Goal: Information Seeking & Learning: Learn about a topic

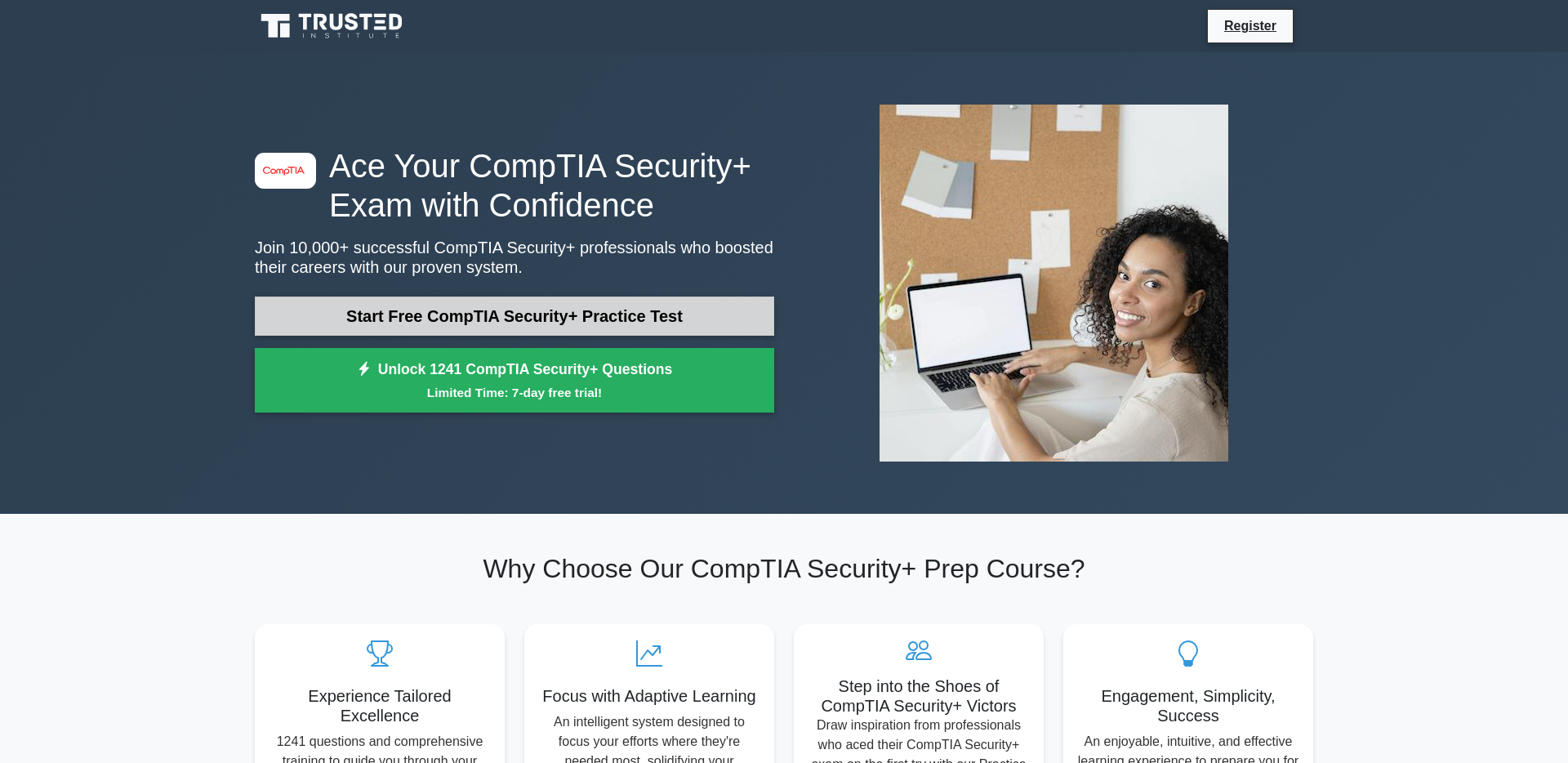
click at [585, 323] on link "Start Free CompTIA Security+ Practice Test" at bounding box center [515, 316] width 519 height 39
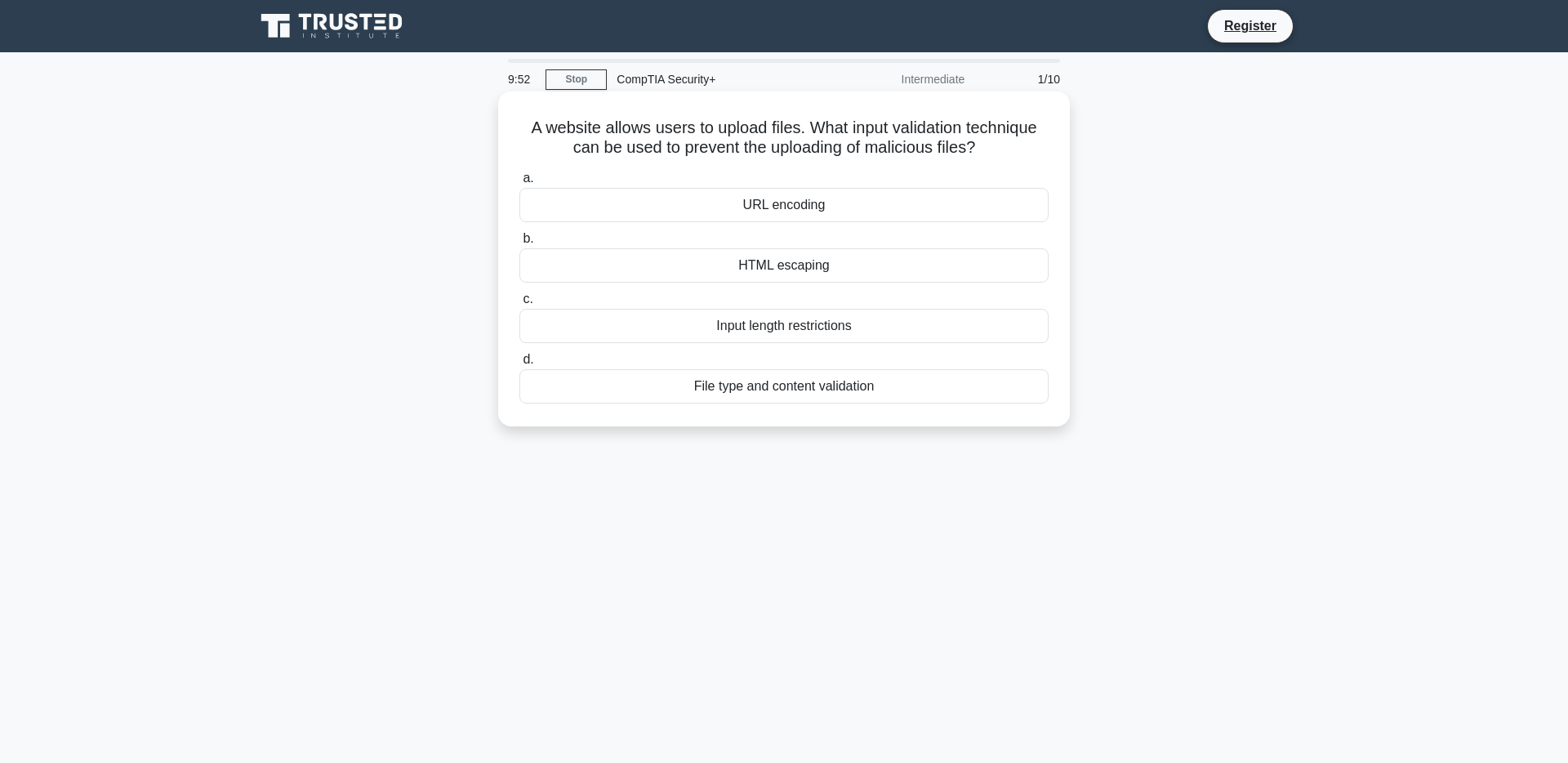
click at [921, 388] on div "File type and content validation" at bounding box center [784, 387] width 529 height 34
click at [519, 365] on input "d. File type and content validation" at bounding box center [519, 359] width 0 height 11
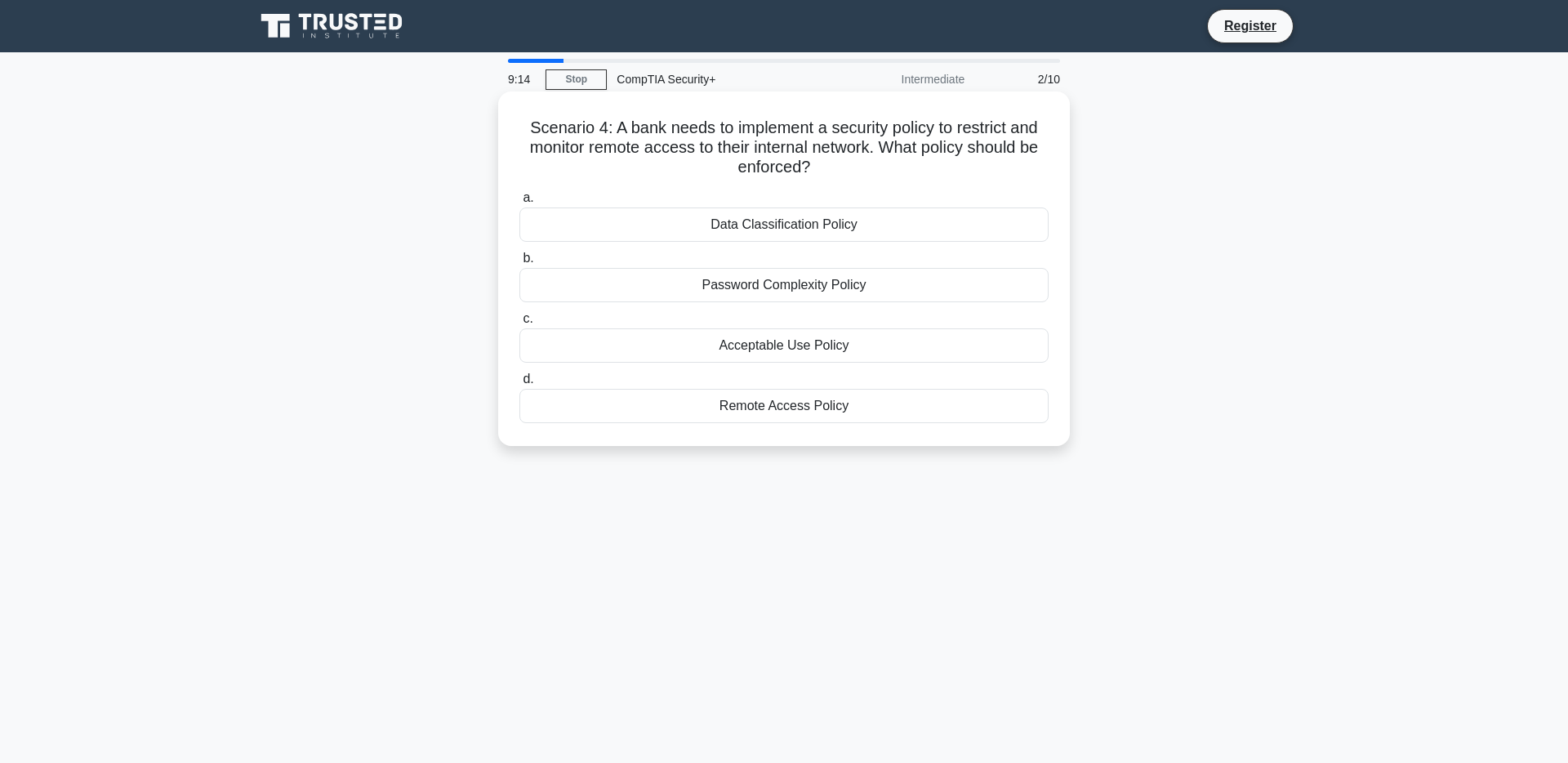
click at [827, 392] on div "Remote Access Policy" at bounding box center [784, 406] width 529 height 34
click at [519, 385] on input "d. Remote Access Policy" at bounding box center [519, 379] width 0 height 11
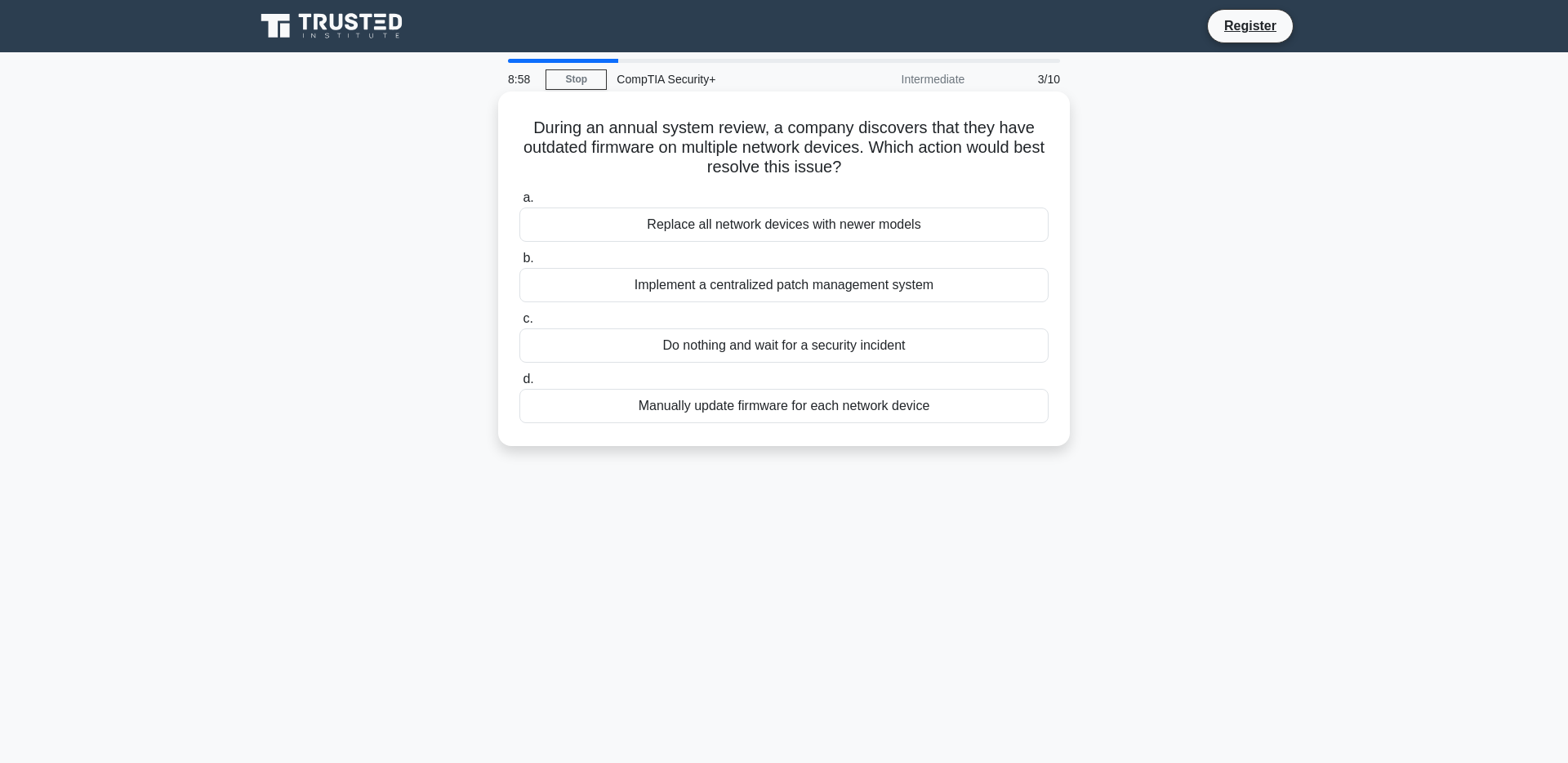
click at [884, 291] on div "Implement a centralized patch management system" at bounding box center [784, 286] width 529 height 34
click at [519, 264] on input "b. Implement a centralized patch management system" at bounding box center [519, 258] width 0 height 11
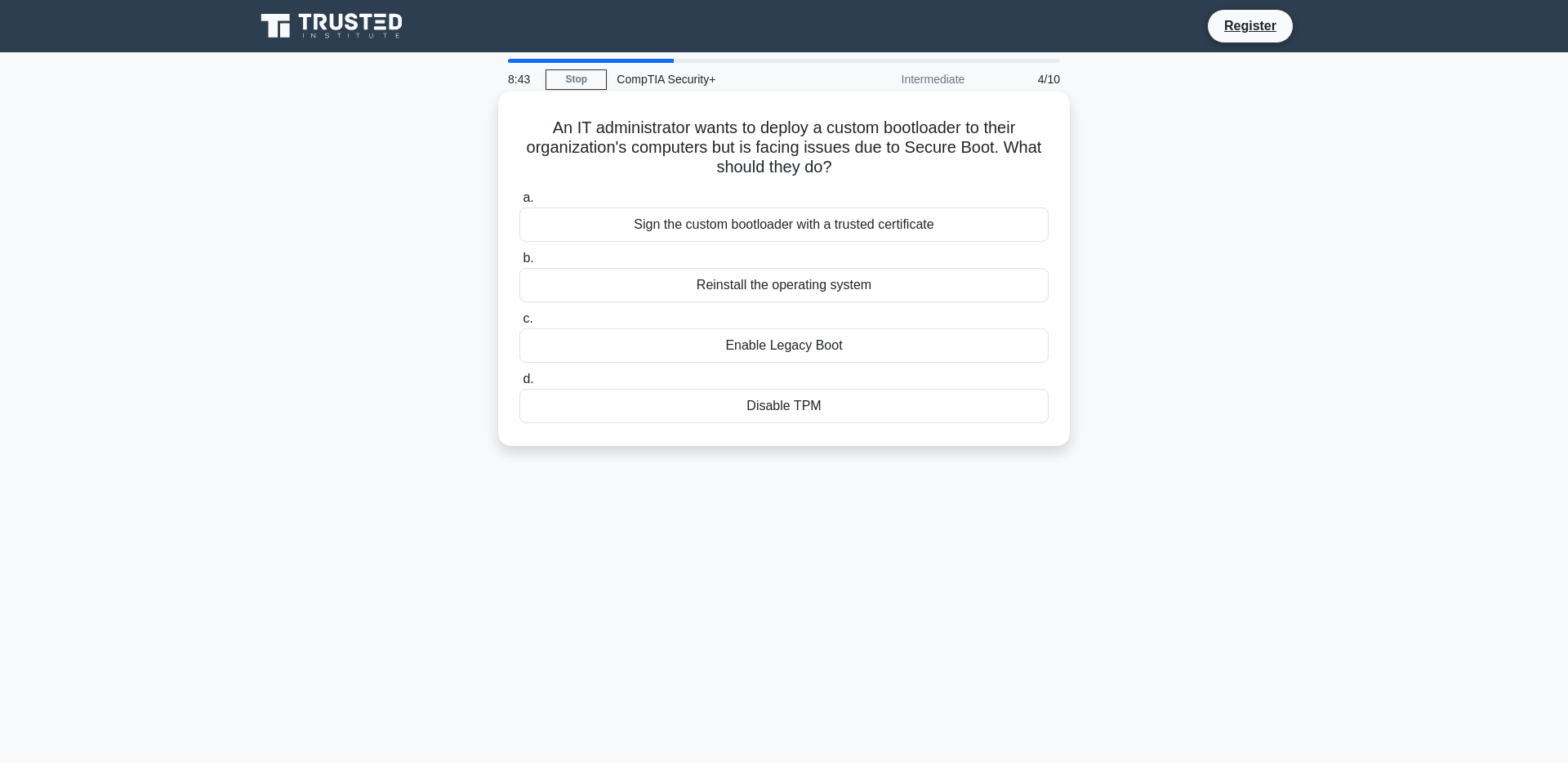
click at [970, 234] on div "Sign the custom bootloader with a trusted certificate" at bounding box center [784, 224] width 529 height 34
click at [519, 203] on input "a. Sign the custom bootloader with a trusted certificate" at bounding box center [519, 198] width 0 height 11
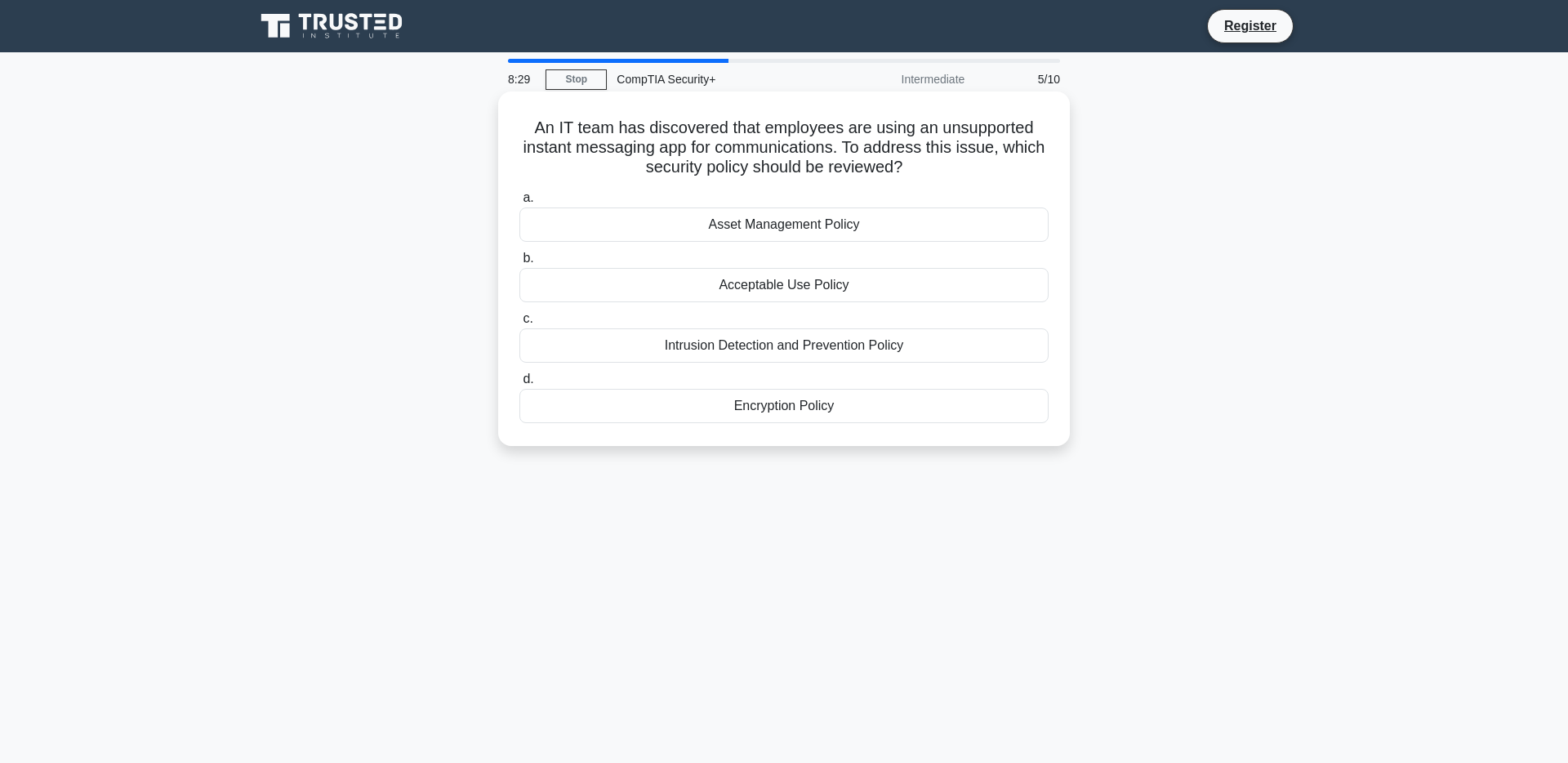
click at [986, 280] on div "Acceptable Use Policy" at bounding box center [784, 286] width 529 height 34
click at [519, 264] on input "b. Acceptable Use Policy" at bounding box center [519, 258] width 0 height 11
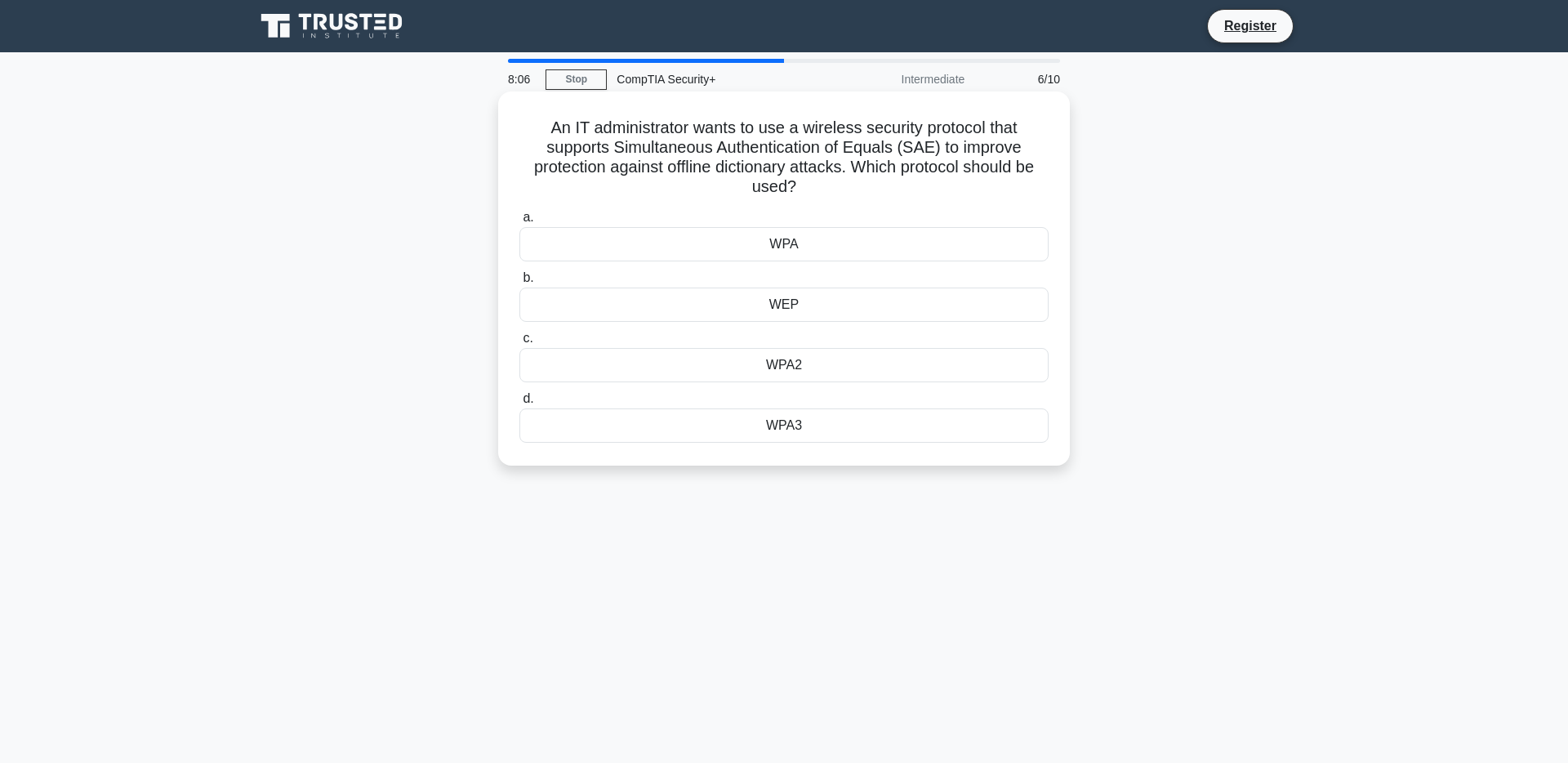
click at [984, 430] on div "WPA3" at bounding box center [784, 426] width 529 height 34
click at [519, 404] on input "d. WPA3" at bounding box center [519, 398] width 0 height 11
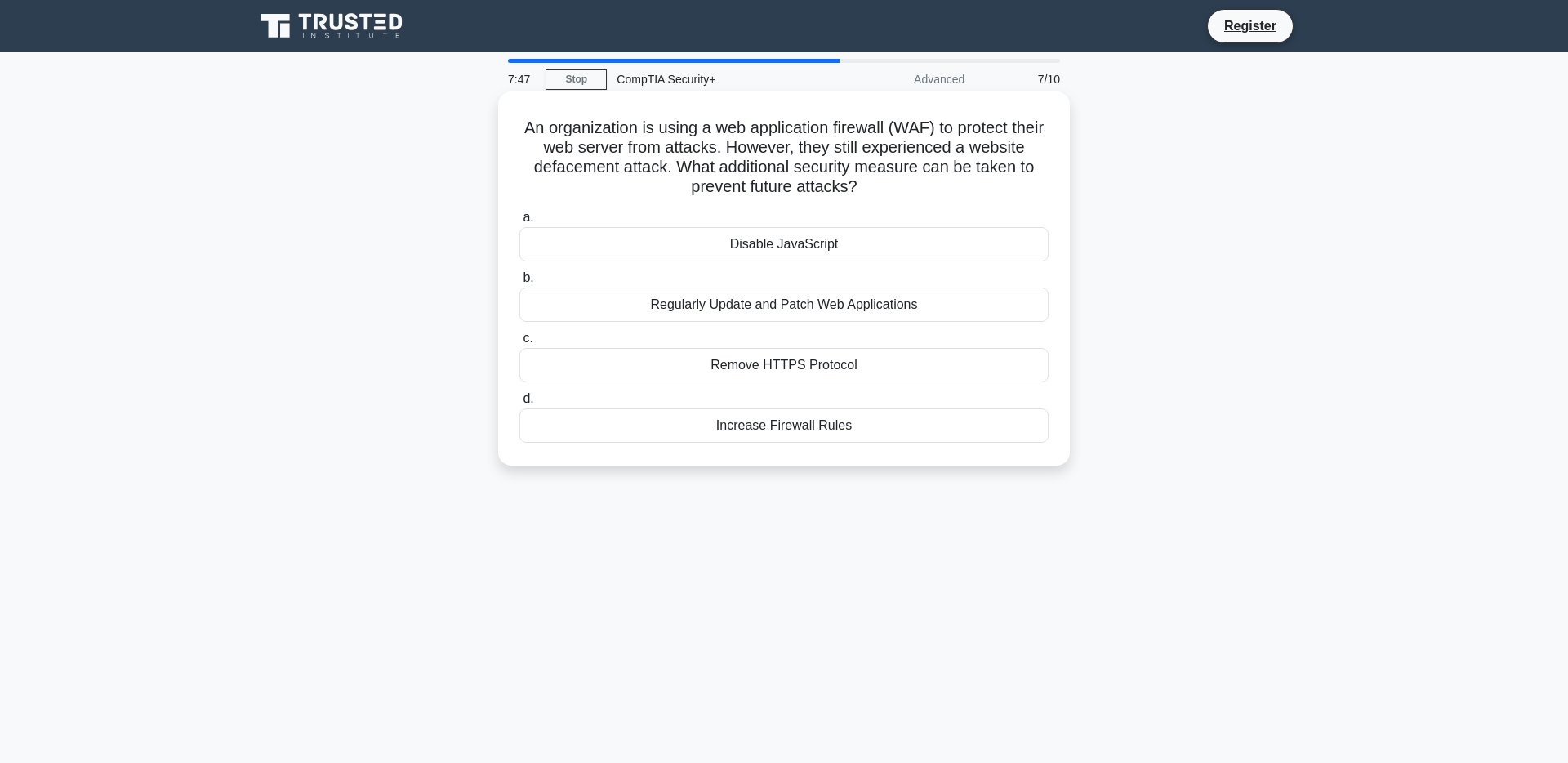
click at [946, 308] on div "Regularly Update and Patch Web Applications" at bounding box center [784, 305] width 529 height 34
click at [519, 284] on input "b. Regularly Update and Patch Web Applications" at bounding box center [519, 278] width 0 height 11
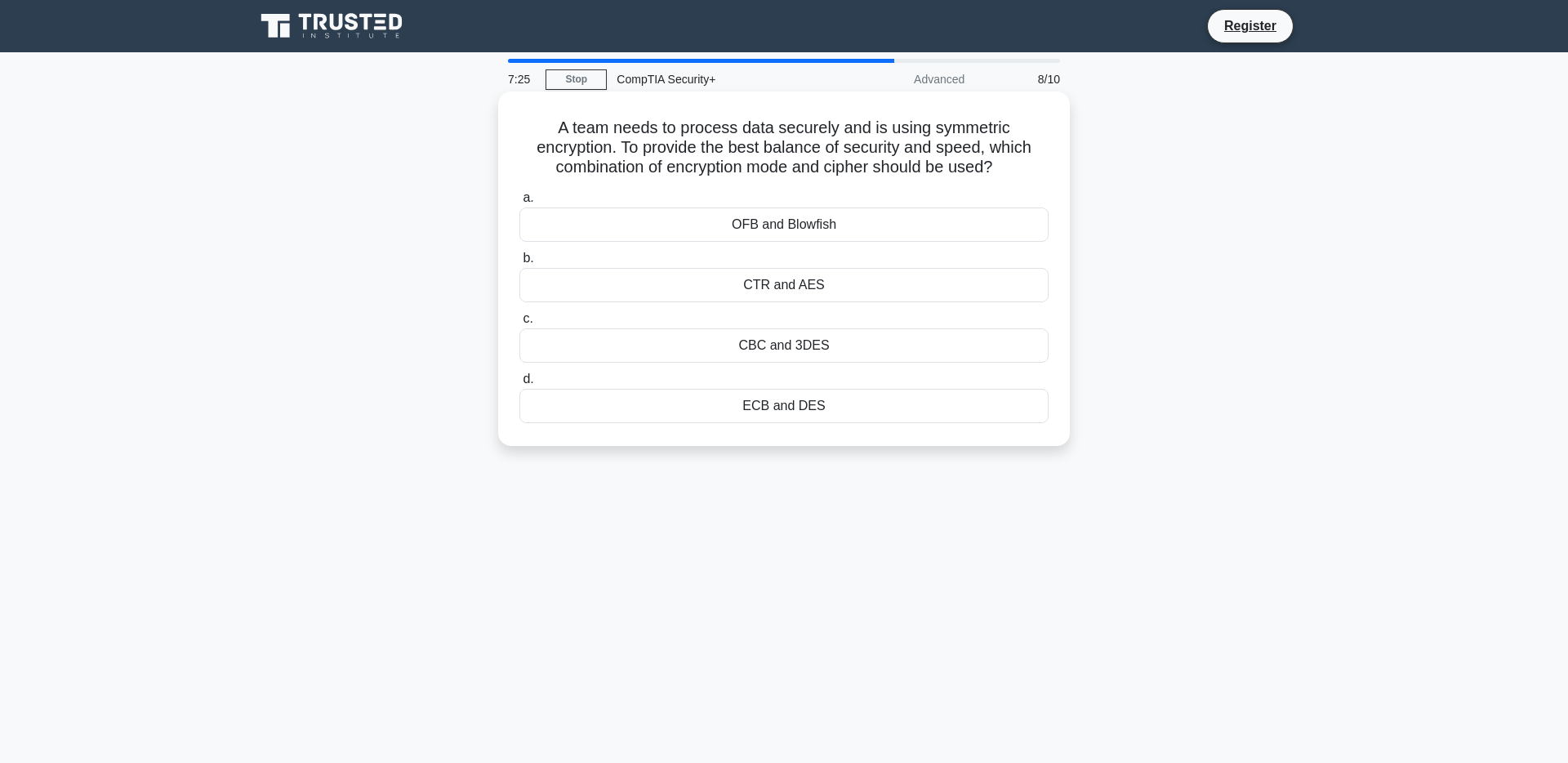
click at [814, 404] on div "ECB and DES" at bounding box center [784, 406] width 529 height 34
click at [519, 385] on input "d. ECB and DES" at bounding box center [519, 379] width 0 height 11
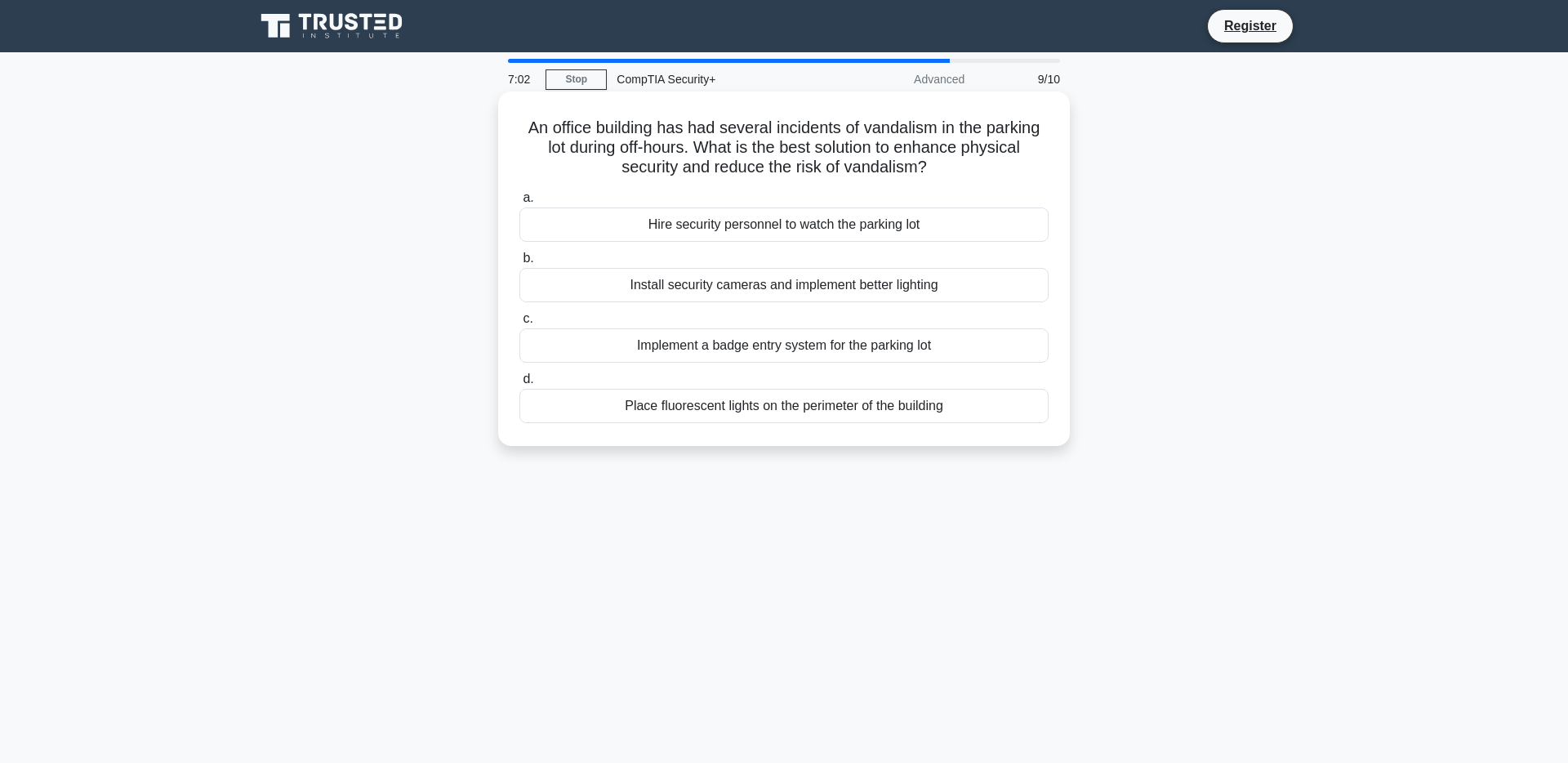
click at [963, 291] on div "Install security cameras and implement better lighting" at bounding box center [784, 286] width 529 height 34
click at [519, 264] on input "b. Install security cameras and implement better lighting" at bounding box center [519, 258] width 0 height 11
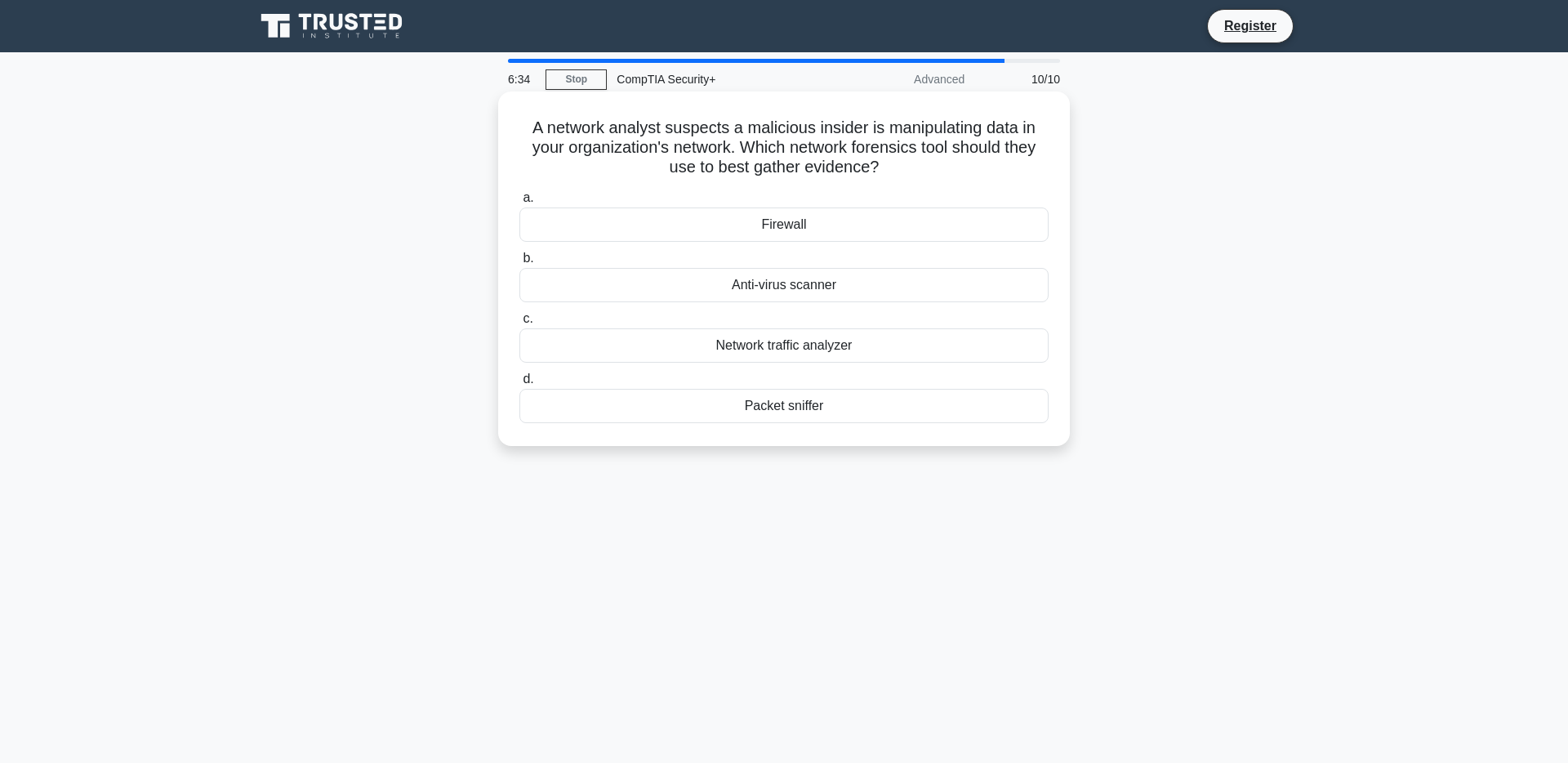
click at [839, 350] on div "Network traffic analyzer" at bounding box center [784, 346] width 529 height 34
click at [519, 325] on input "c. Network traffic analyzer" at bounding box center [519, 318] width 0 height 11
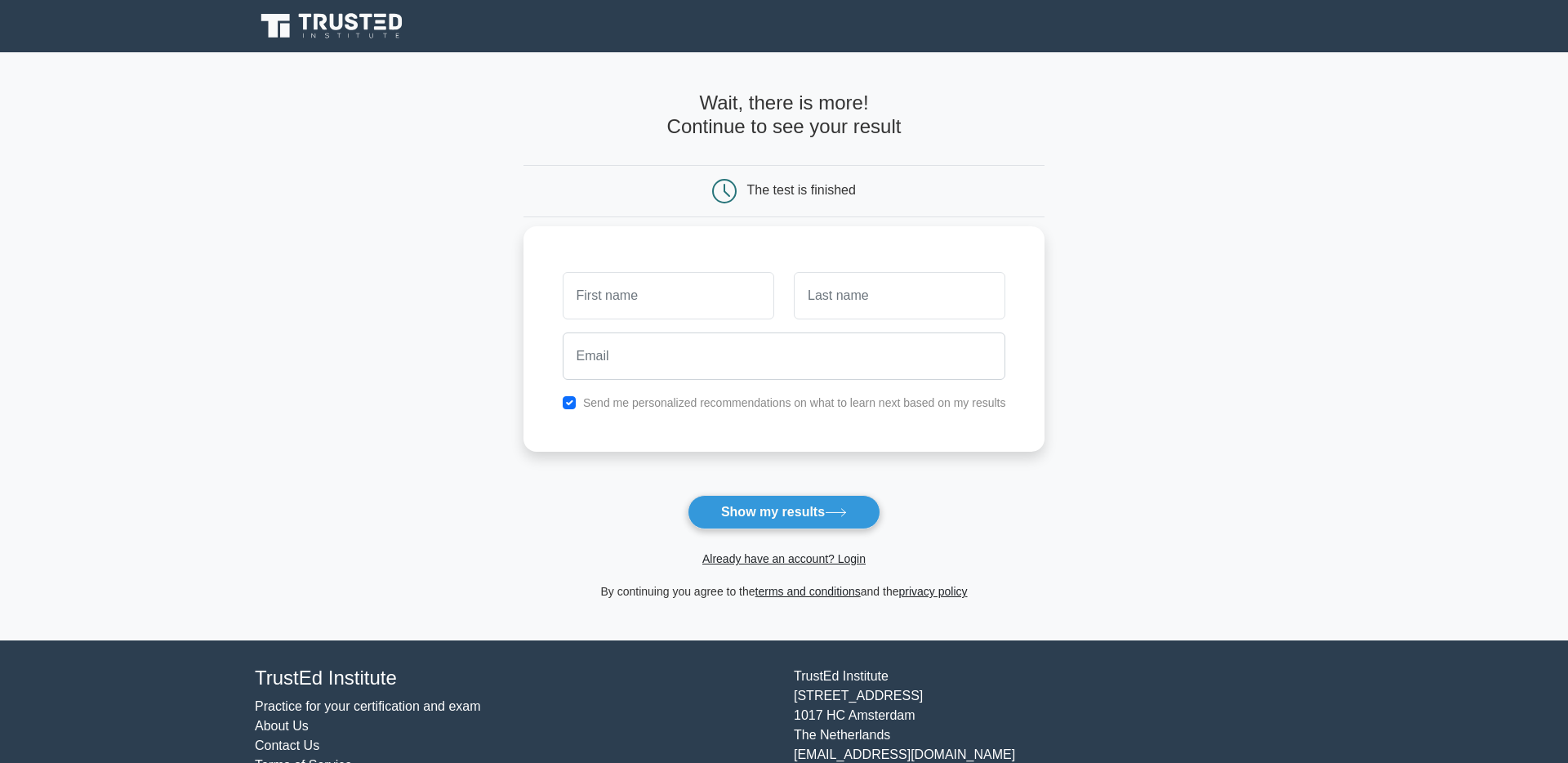
click at [737, 406] on label "Send me personalized recommendations on what to learn next based on my results" at bounding box center [795, 403] width 423 height 13
click at [574, 405] on input "checkbox" at bounding box center [569, 403] width 13 height 13
checkbox input "false"
click at [806, 516] on button "Show my results" at bounding box center [784, 512] width 193 height 34
click at [414, 260] on main "Wait, there is more! Continue to see your result The test is finished and the" at bounding box center [784, 347] width 1568 height 588
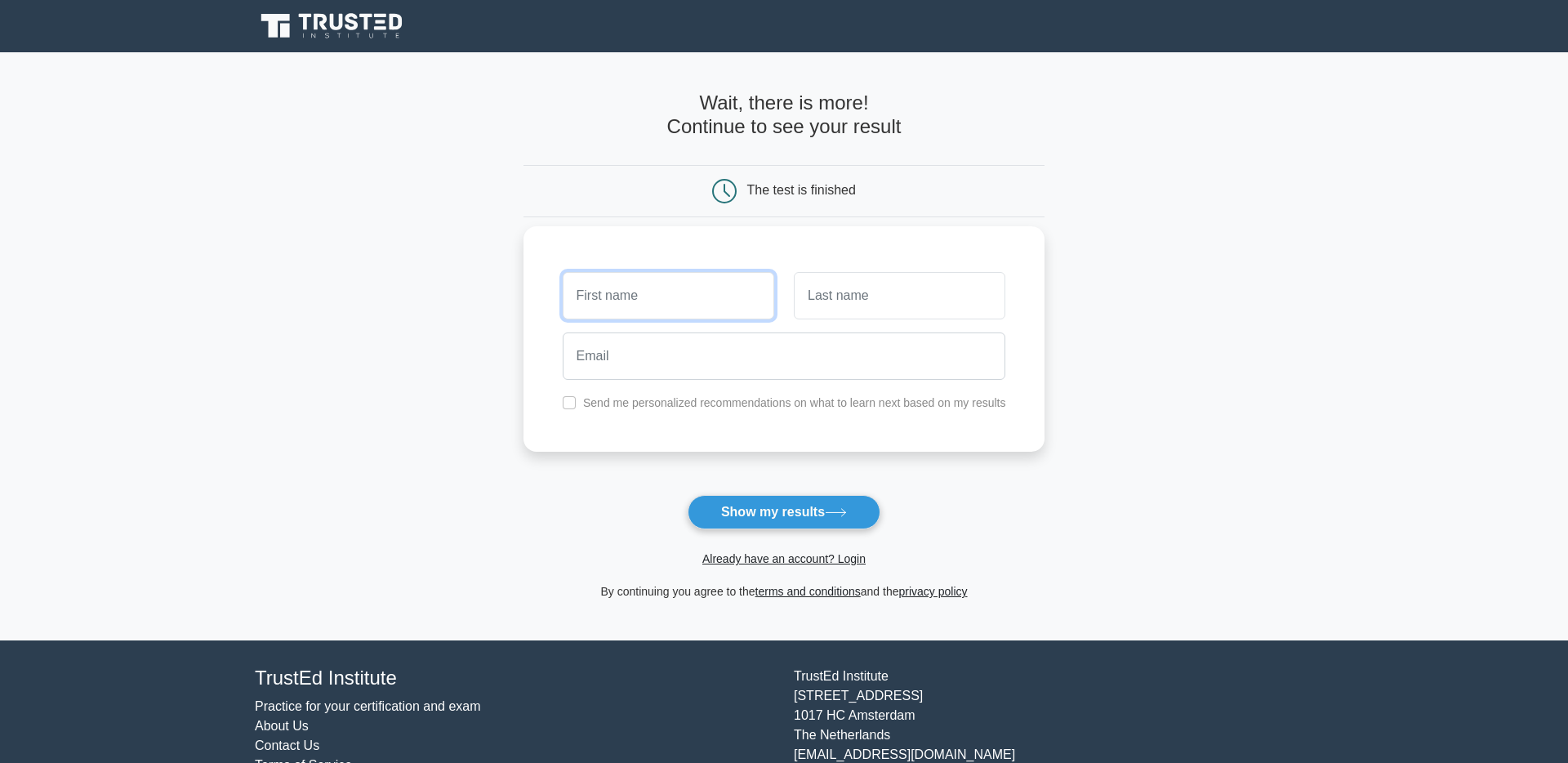
click at [639, 277] on input "text" at bounding box center [668, 296] width 212 height 48
type input "ukjgj"
click at [874, 306] on input "text" at bounding box center [901, 296] width 212 height 48
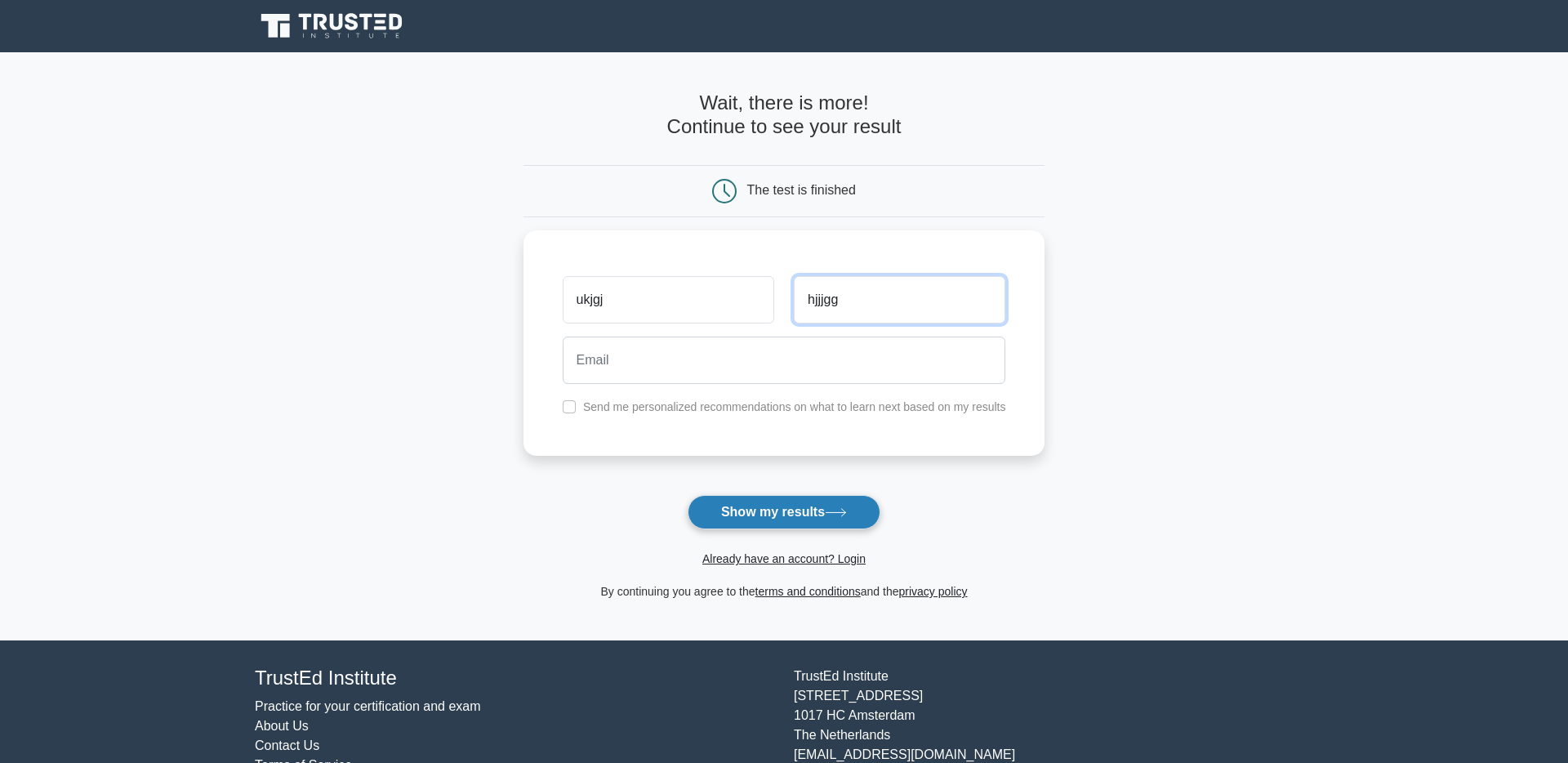
type input "hjjjgg"
click at [795, 506] on button "Show my results" at bounding box center [784, 512] width 193 height 34
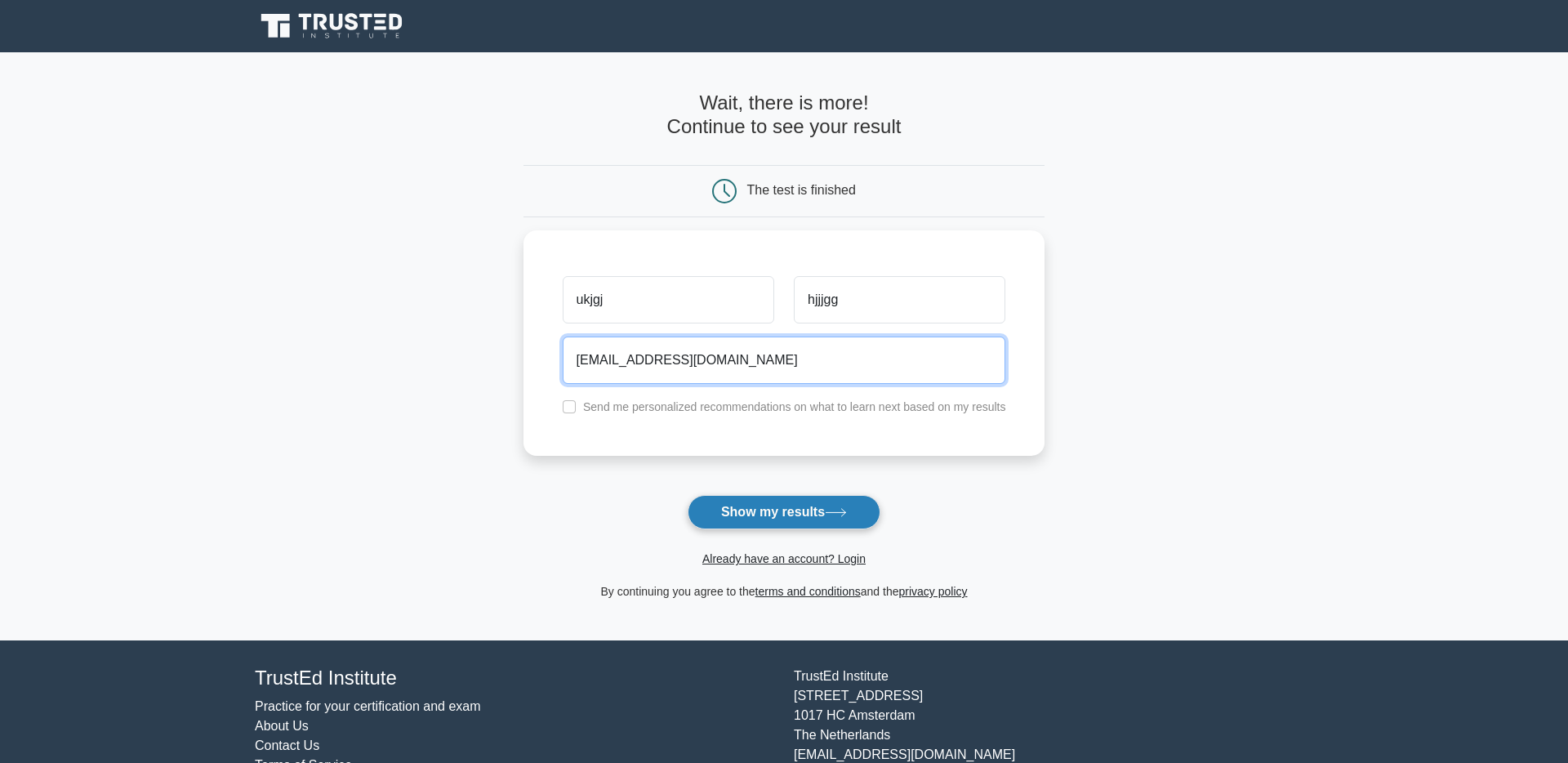
type input "jhjhjh@fgf.com"
click at [805, 512] on button "Show my results" at bounding box center [784, 512] width 193 height 34
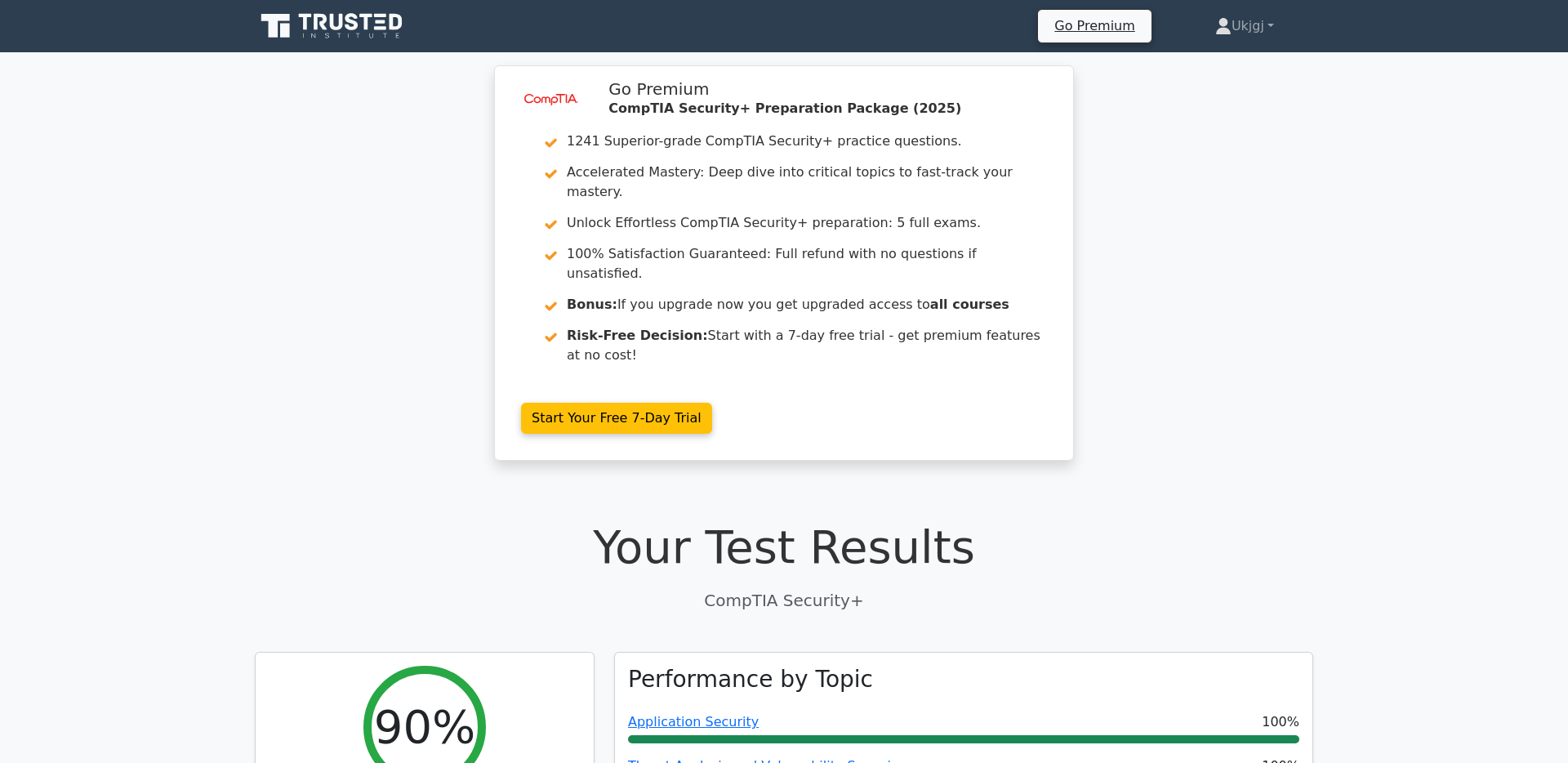
click at [1210, 325] on div "image/svg+xml Go Premium CompTIA Security+ Preparation Package (2025) 1241 Supe…" at bounding box center [784, 272] width 1568 height 415
